Goal: Task Accomplishment & Management: Manage account settings

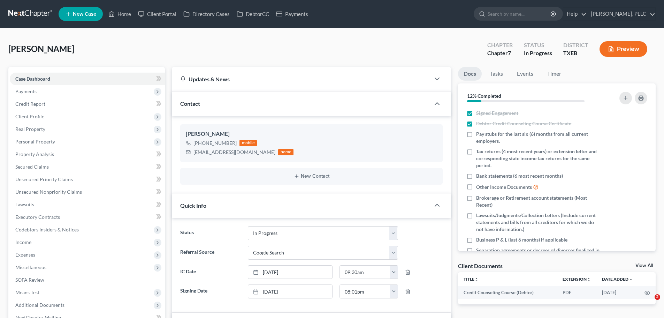
select select "13"
select select "4"
click at [654, 14] on link "[PERSON_NAME], PLLC" at bounding box center [621, 14] width 68 height 13
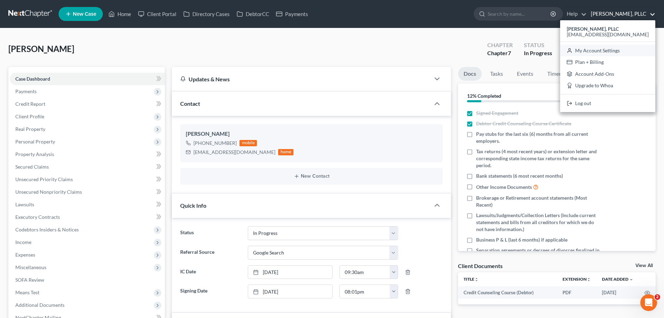
click at [616, 51] on link "My Account Settings" at bounding box center [607, 51] width 95 height 12
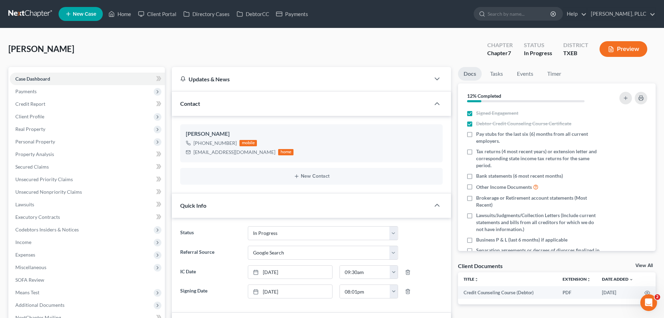
select select "23"
select select "45"
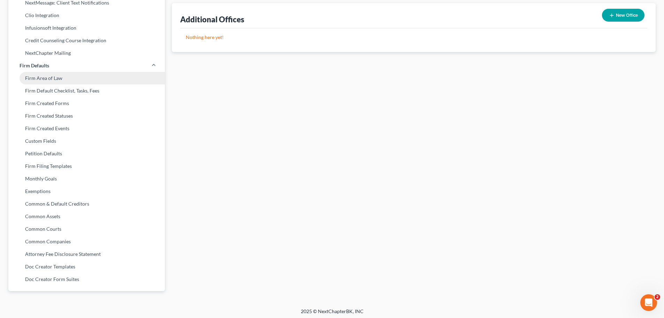
scroll to position [236, 0]
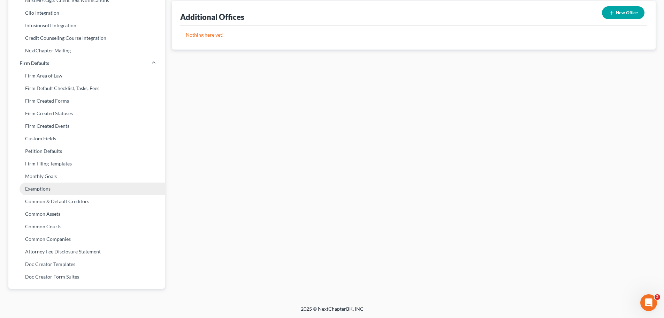
click at [43, 190] on link "Exemptions" at bounding box center [86, 188] width 157 height 13
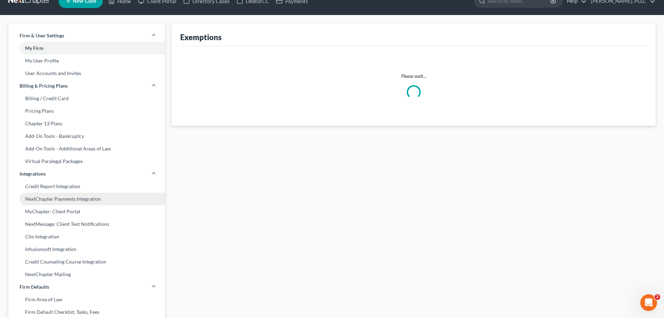
select select "0"
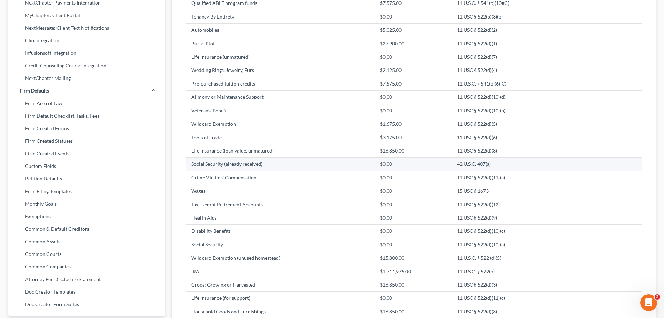
scroll to position [209, 0]
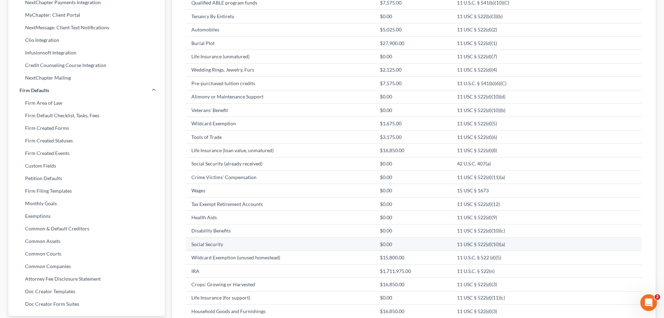
click at [346, 249] on td "Social Security" at bounding box center [280, 243] width 189 height 13
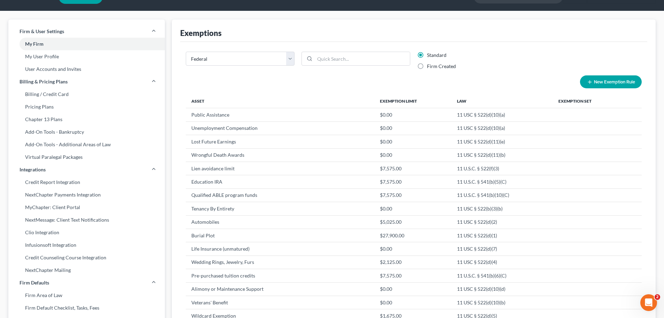
scroll to position [0, 0]
